Goal: Task Accomplishment & Management: Use online tool/utility

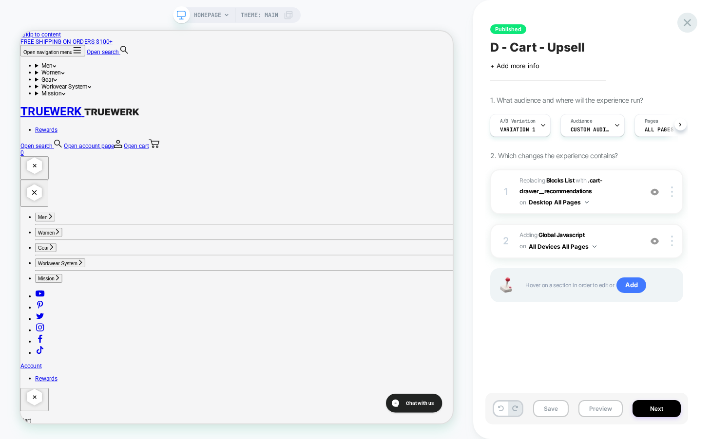
click at [686, 22] on icon at bounding box center [686, 22] width 13 height 13
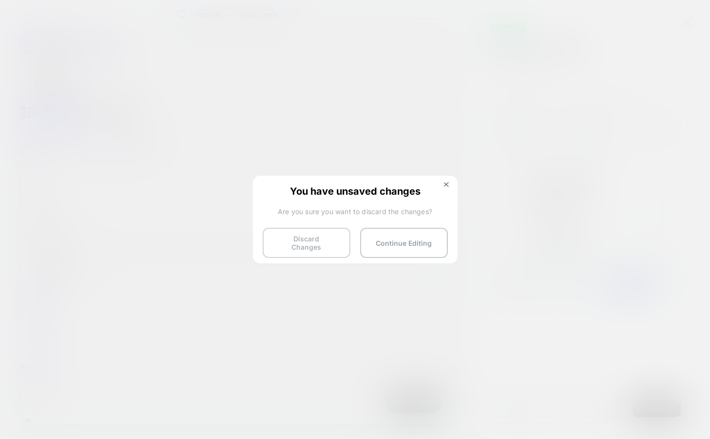
click at [305, 242] on button "Discard Changes" at bounding box center [306, 243] width 88 height 30
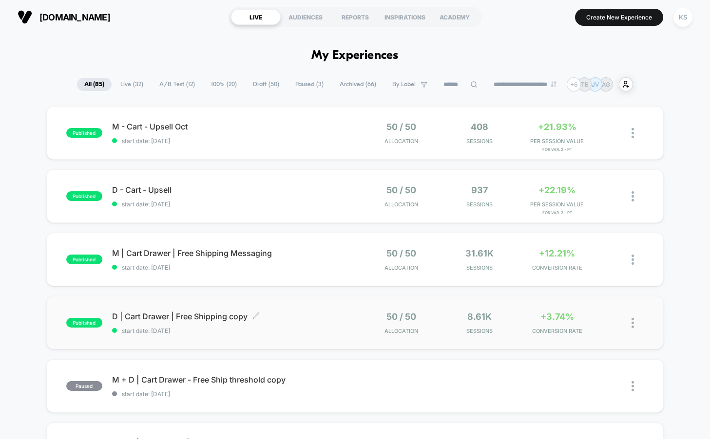
click at [194, 317] on span "D | Cart Drawer | Free Shipping copy Click to edit experience details" at bounding box center [233, 317] width 243 height 10
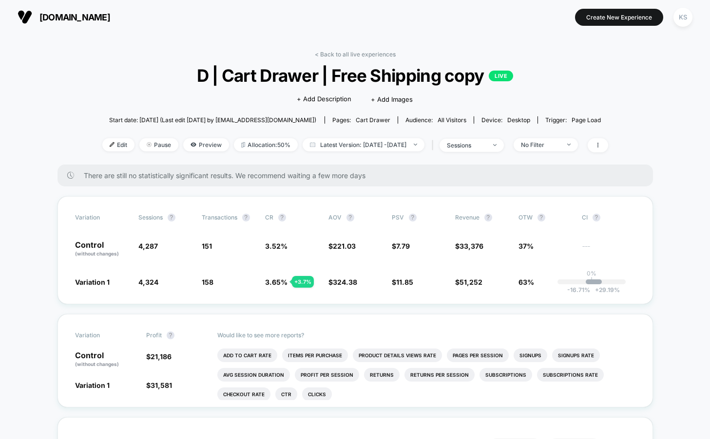
click at [81, 17] on span "[DOMAIN_NAME]" at bounding box center [74, 17] width 71 height 10
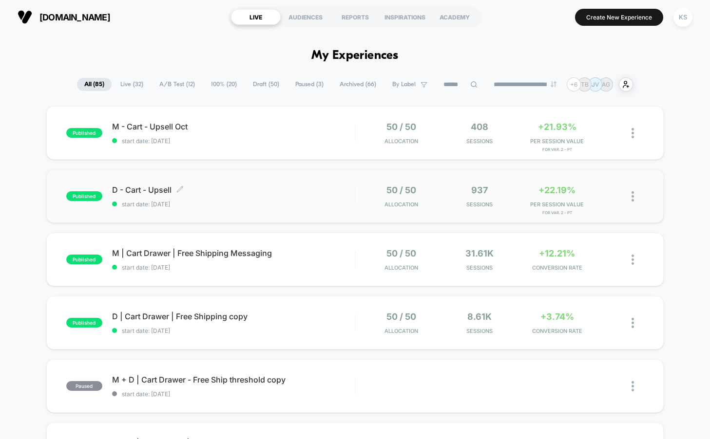
click at [134, 190] on span "D - Cart - Upsell Click to edit experience details" at bounding box center [233, 190] width 243 height 10
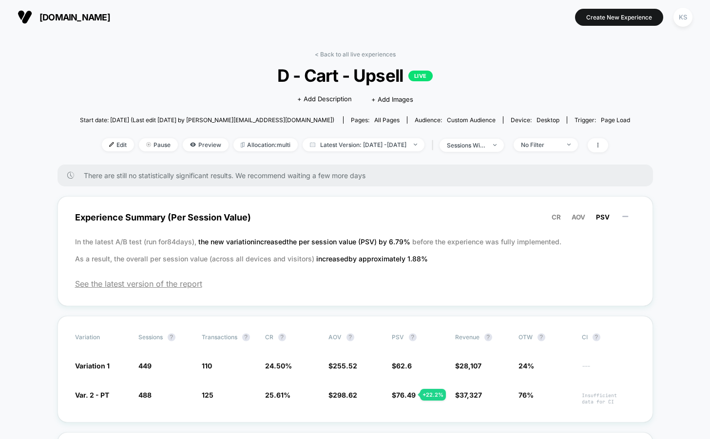
click at [374, 120] on span "all pages" at bounding box center [386, 119] width 25 height 7
click at [102, 147] on span "Edit" at bounding box center [118, 144] width 32 height 13
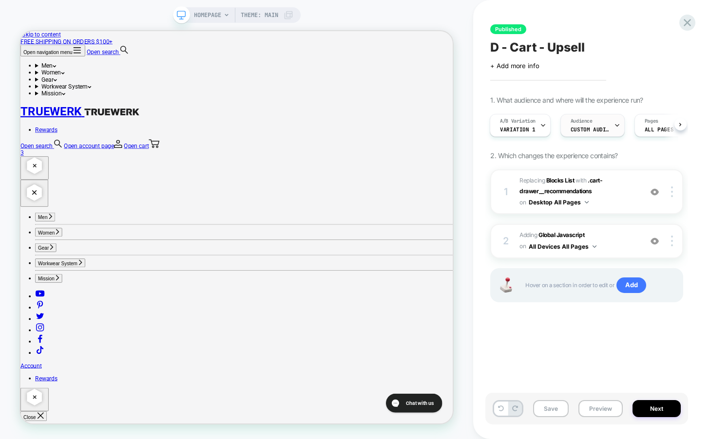
click at [610, 126] on div "Audience Custom Audience" at bounding box center [590, 125] width 58 height 22
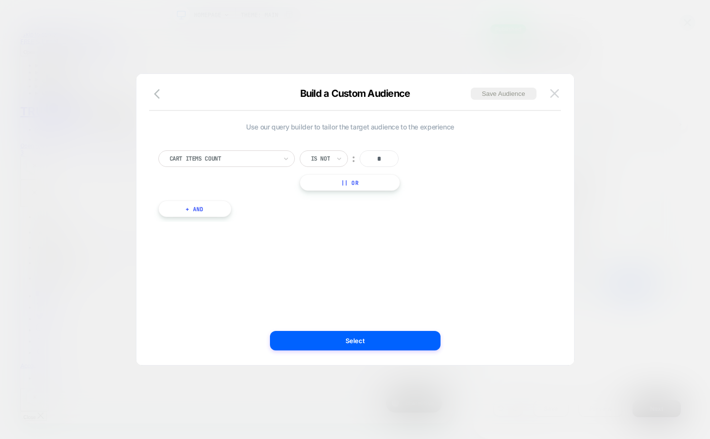
click at [557, 94] on img at bounding box center [554, 93] width 9 height 8
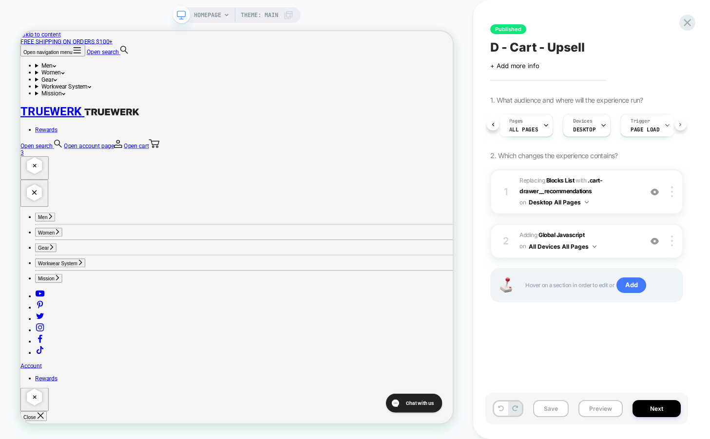
scroll to position [0, 154]
click at [645, 128] on icon at bounding box center [648, 125] width 6 height 6
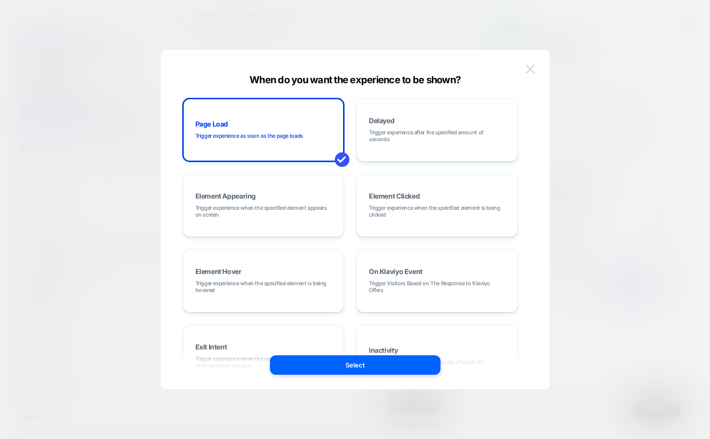
click at [529, 72] on img at bounding box center [529, 69] width 9 height 8
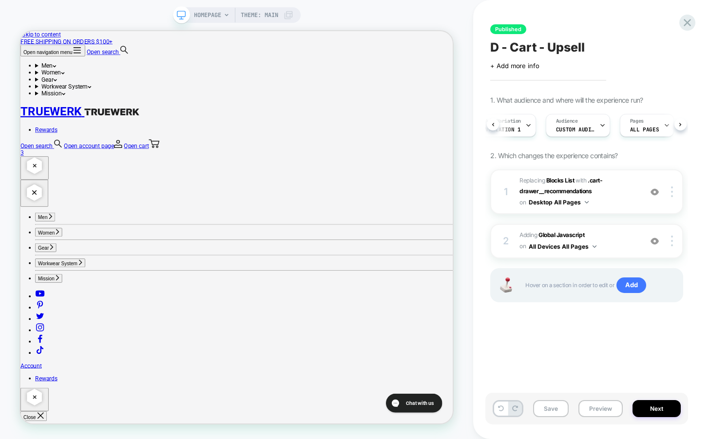
scroll to position [0, 4]
click at [612, 125] on icon at bounding box center [613, 125] width 6 height 6
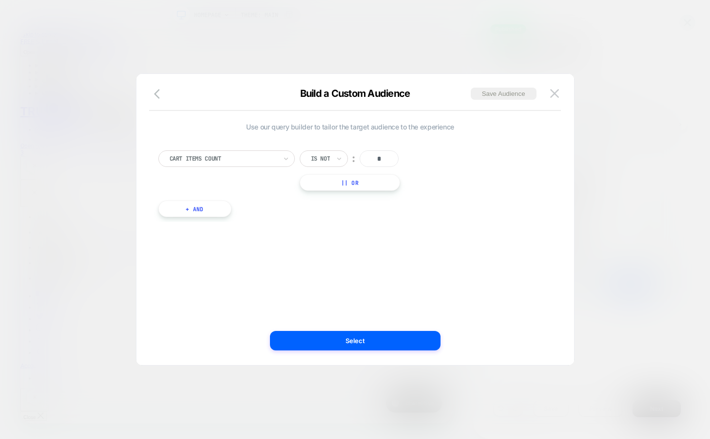
click at [648, 257] on div at bounding box center [355, 219] width 710 height 439
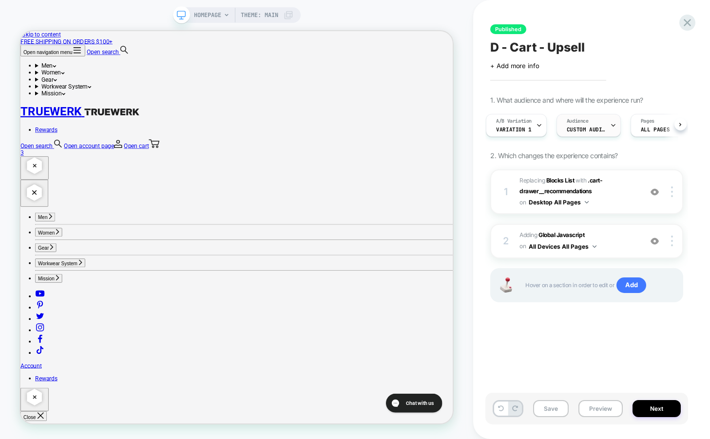
click at [610, 128] on icon at bounding box center [613, 125] width 6 height 6
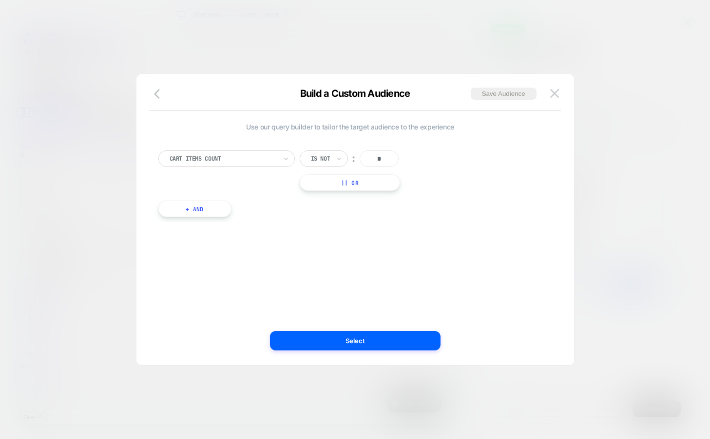
click at [629, 261] on div at bounding box center [355, 219] width 710 height 439
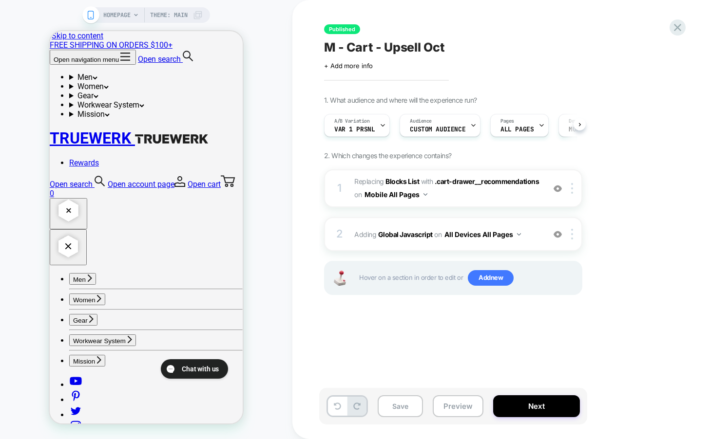
scroll to position [0, 0]
click at [676, 28] on icon at bounding box center [677, 27] width 7 height 7
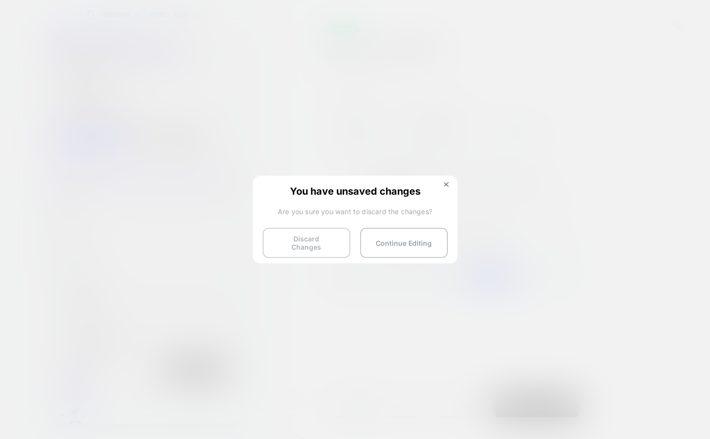
click at [291, 237] on button "Discard Changes" at bounding box center [306, 243] width 88 height 30
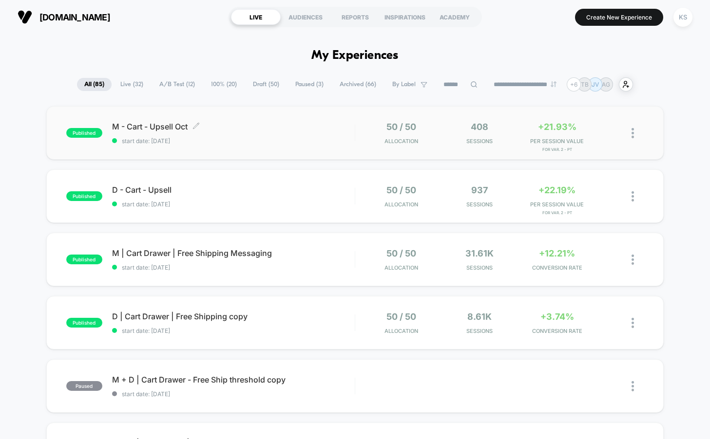
click at [137, 125] on span "M - Cart - Upsell Oct Click to edit experience details" at bounding box center [233, 127] width 243 height 10
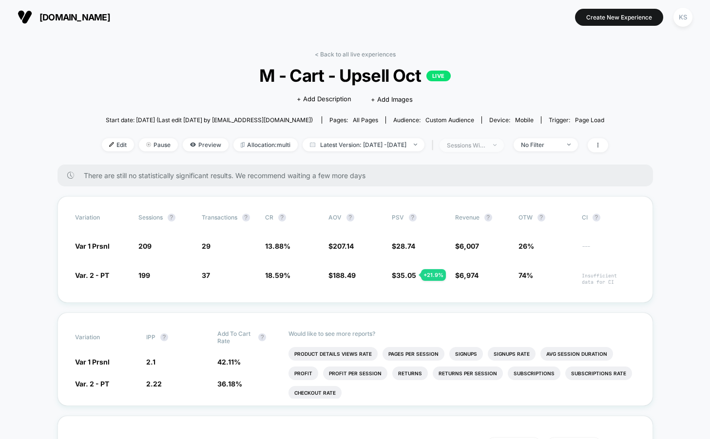
click at [486, 145] on div "sessions with impression" at bounding box center [466, 145] width 39 height 7
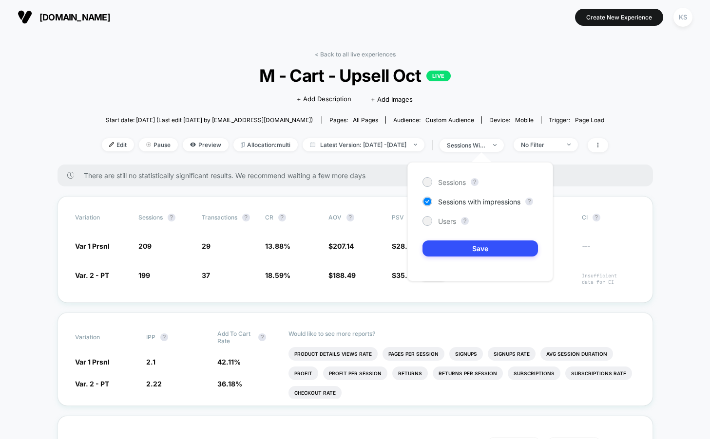
click at [367, 119] on span "all pages" at bounding box center [365, 119] width 25 height 7
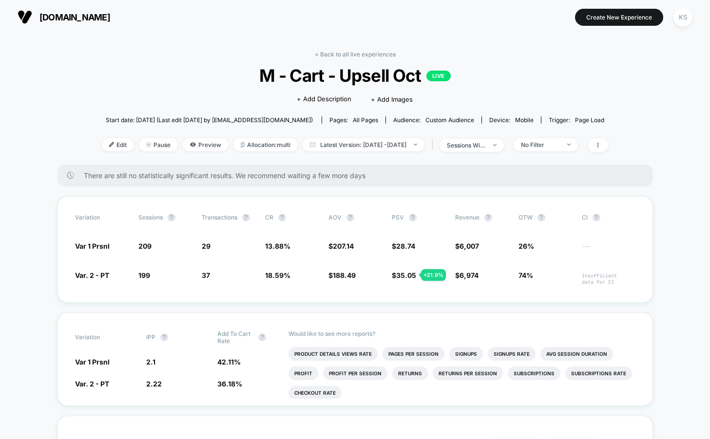
click at [371, 120] on span "all pages" at bounding box center [365, 119] width 25 height 7
